Goal: Navigation & Orientation: Find specific page/section

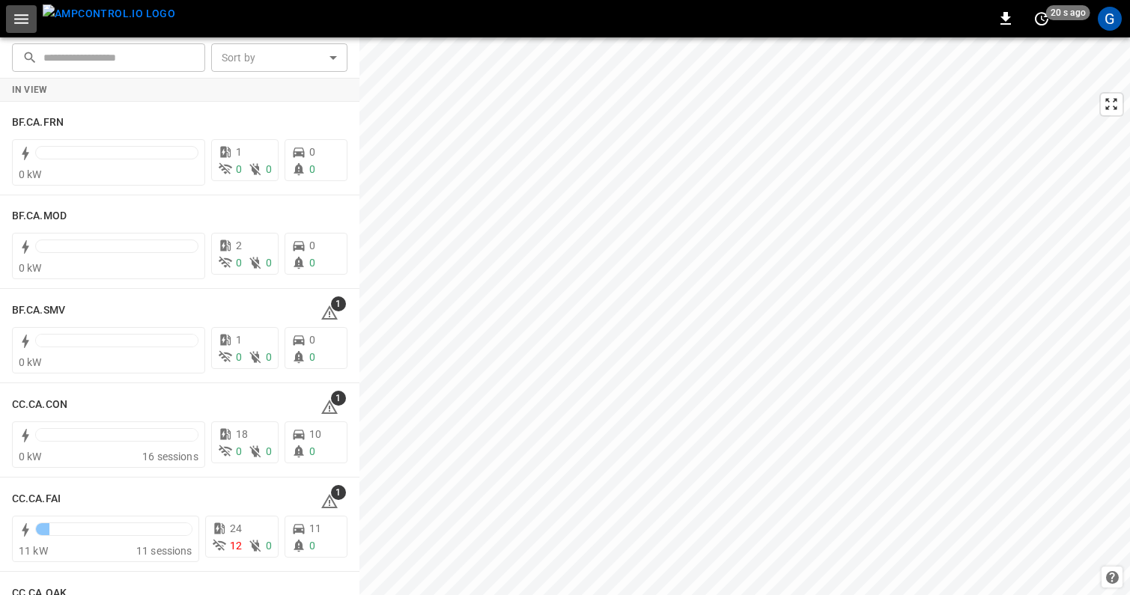
click at [22, 19] on icon "button" at bounding box center [21, 19] width 14 height 10
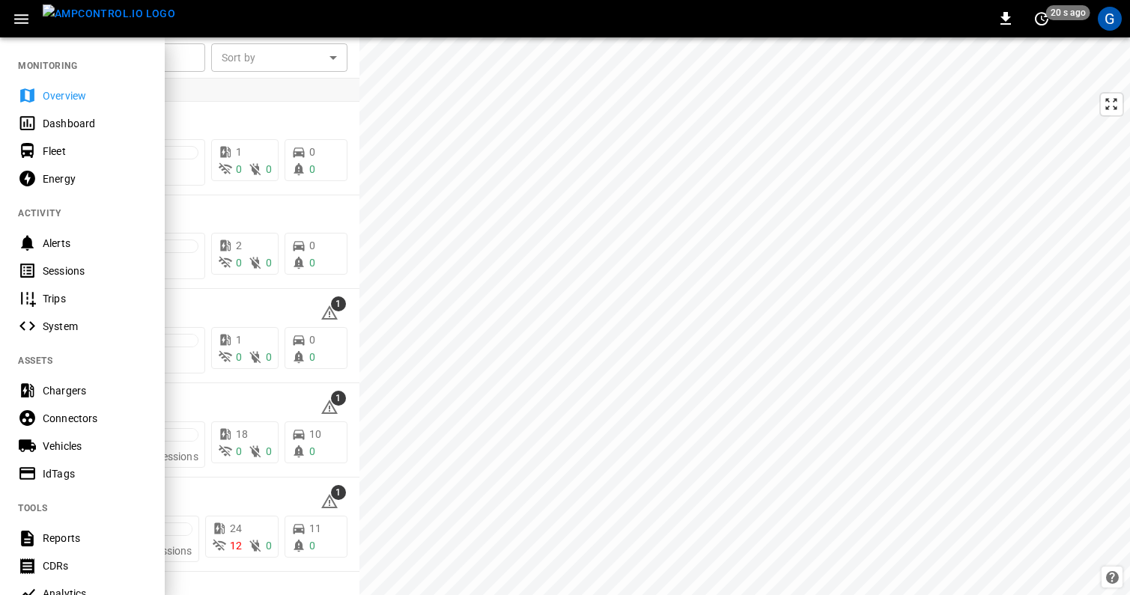
click at [428, 127] on div at bounding box center [565, 297] width 1130 height 595
